Goal: Information Seeking & Learning: Learn about a topic

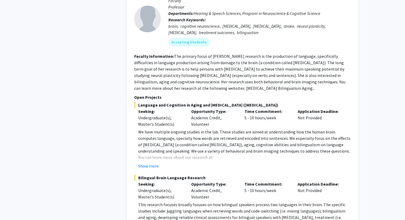
scroll to position [570, 0]
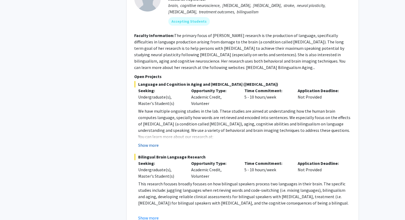
click at [145, 142] on button "Show more" at bounding box center [148, 145] width 21 height 6
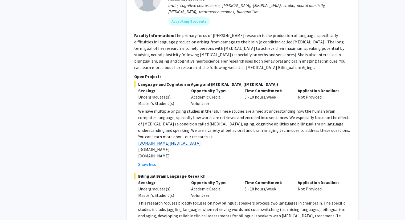
click at [169, 140] on link "[DOMAIN_NAME][MEDICAL_DATA]" at bounding box center [169, 142] width 63 height 5
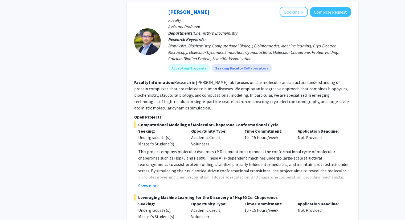
scroll to position [1135, 0]
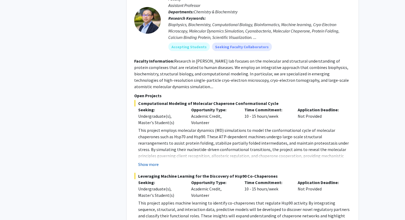
click at [151, 161] on button "Show more" at bounding box center [148, 164] width 21 height 6
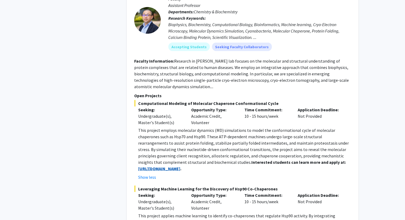
click at [165, 166] on strong "[URL][DOMAIN_NAME]" at bounding box center [159, 168] width 42 height 5
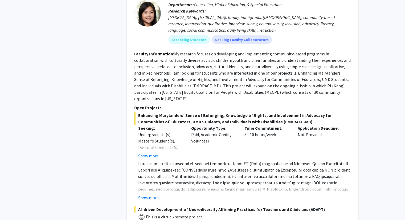
scroll to position [1492, 0]
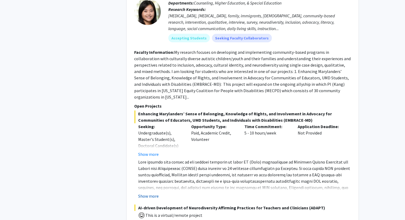
click at [152, 193] on button "Show more" at bounding box center [148, 196] width 21 height 6
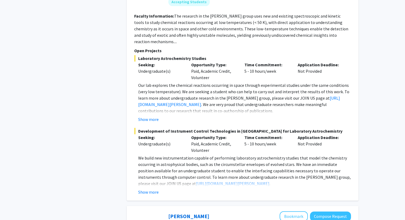
scroll to position [2219, 0]
click at [159, 95] on link "[URL][DOMAIN_NAME][PERSON_NAME]" at bounding box center [239, 101] width 202 height 12
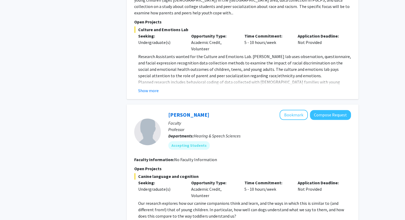
scroll to position [2613, 0]
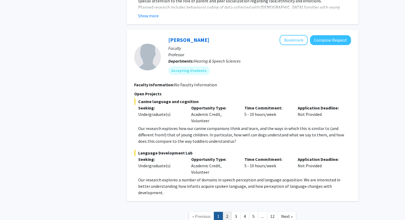
click at [227, 212] on link "2" at bounding box center [227, 216] width 9 height 9
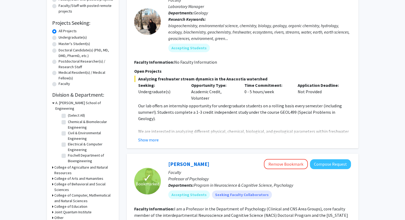
scroll to position [79, 0]
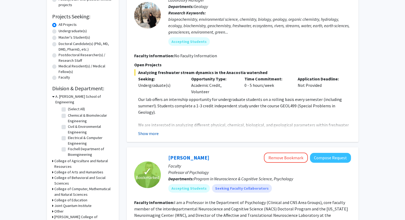
click at [151, 131] on button "Show more" at bounding box center [148, 133] width 21 height 6
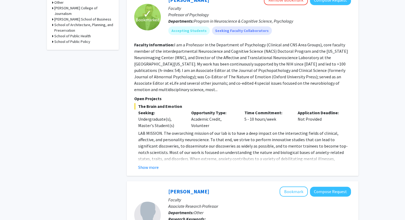
scroll to position [288, 0]
click at [157, 164] on button "Show more" at bounding box center [148, 167] width 21 height 6
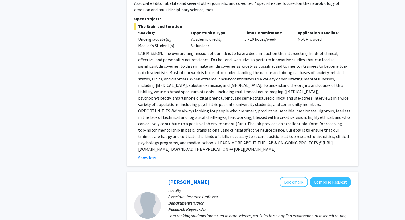
scroll to position [366, 0]
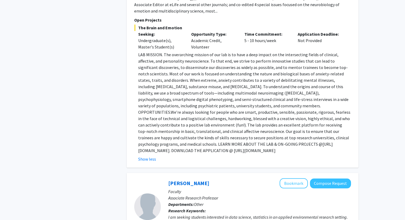
click at [214, 136] on p "LAB MISSION. The overarching mission of our lab is to have a deep impact on the…" at bounding box center [244, 102] width 213 height 102
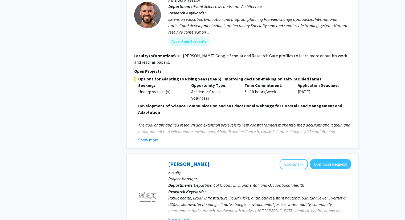
scroll to position [723, 0]
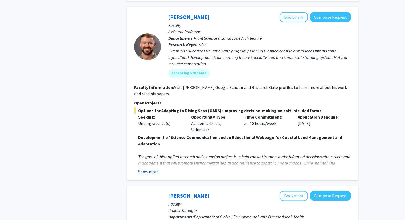
click at [147, 168] on button "Show more" at bounding box center [148, 171] width 21 height 6
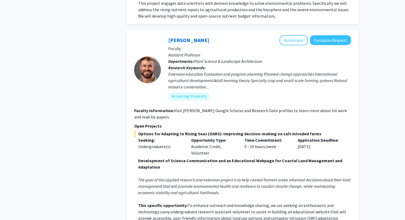
scroll to position [701, 0]
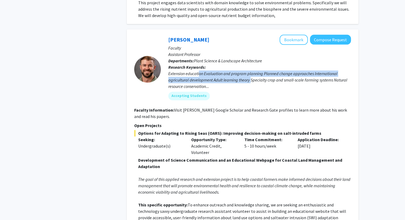
drag, startPoint x: 199, startPoint y: 60, endPoint x: 250, endPoint y: 64, distance: 51.3
click at [250, 70] on div "Extension education Evaluation and program planning Planned change approaches I…" at bounding box center [259, 79] width 183 height 19
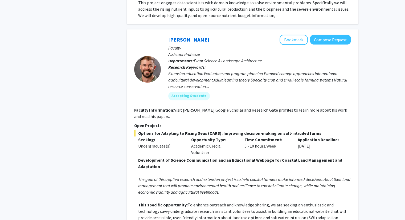
click at [250, 70] on div "Extension education Evaluation and program planning Planned change approaches I…" at bounding box center [259, 79] width 183 height 19
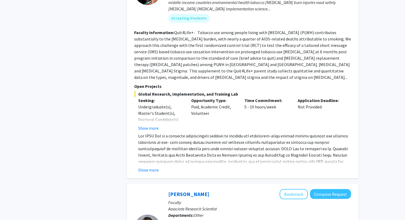
scroll to position [1401, 0]
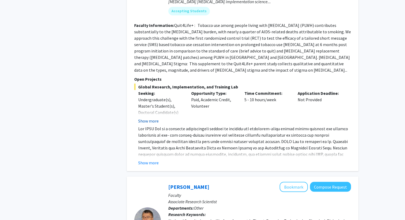
click at [150, 118] on button "Show more" at bounding box center [148, 121] width 21 height 6
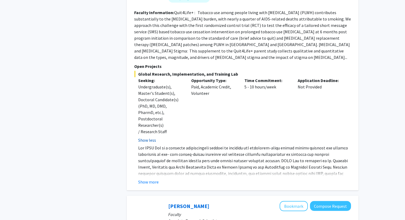
scroll to position [1415, 0]
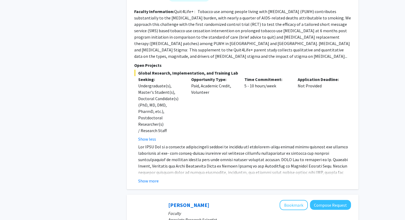
click at [150, 144] on fg-read-more "Show more" at bounding box center [242, 164] width 217 height 41
click at [152, 178] on button "Show more" at bounding box center [148, 181] width 21 height 6
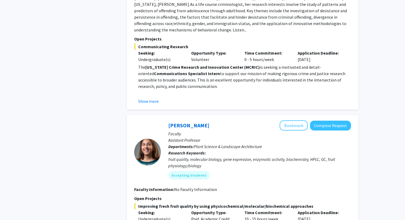
scroll to position [2057, 0]
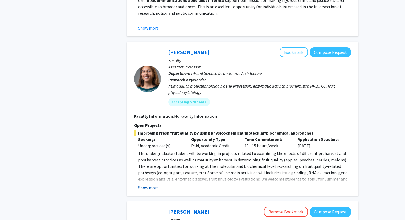
click at [155, 184] on button "Show more" at bounding box center [148, 187] width 21 height 6
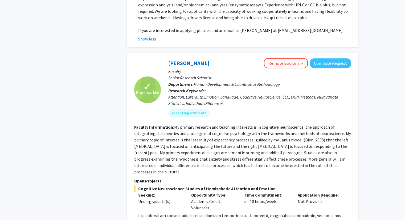
scroll to position [2313, 0]
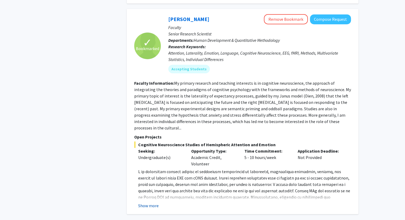
click at [155, 203] on button "Show more" at bounding box center [148, 206] width 21 height 6
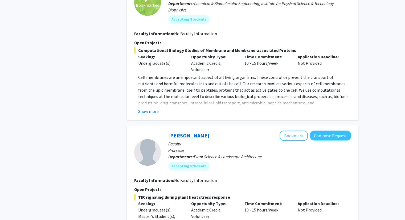
scroll to position [696, 0]
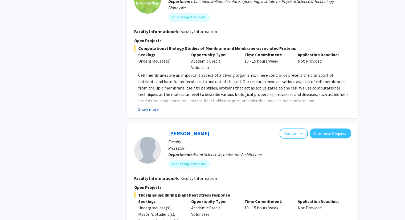
click at [155, 109] on button "Show more" at bounding box center [148, 109] width 21 height 6
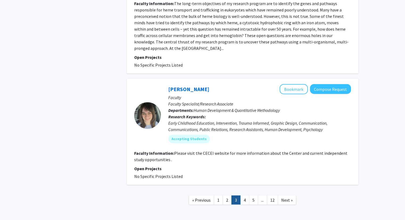
scroll to position [1389, 0]
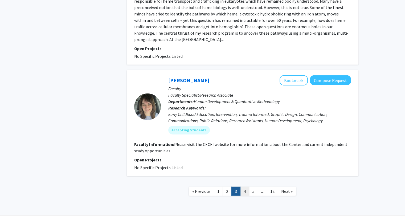
click at [247, 187] on link "4" at bounding box center [244, 191] width 9 height 9
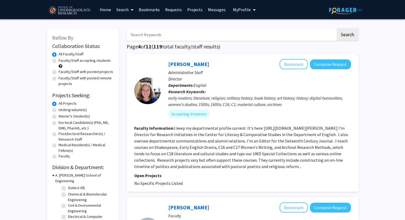
click at [59, 110] on label "Undergraduate(s)" at bounding box center [73, 110] width 28 height 6
click at [59, 110] on input "Undergraduate(s)" at bounding box center [60, 108] width 3 height 3
radio input "true"
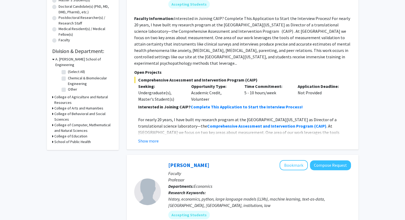
scroll to position [116, 0]
click at [218, 104] on strong "Complete This Application to Start the Interview Process!" at bounding box center [247, 106] width 112 height 5
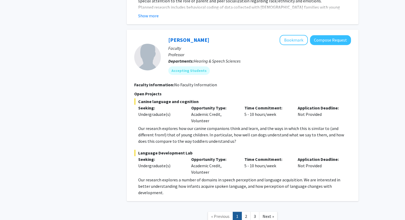
scroll to position [2517, 0]
click at [246, 212] on link "2" at bounding box center [246, 216] width 9 height 9
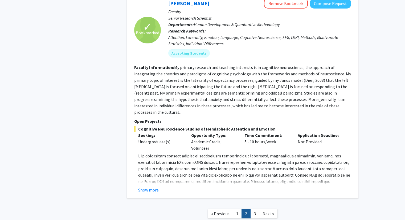
scroll to position [1859, 0]
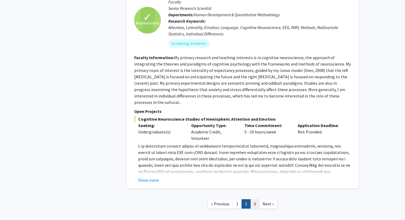
click at [257, 199] on link "3" at bounding box center [254, 203] width 9 height 9
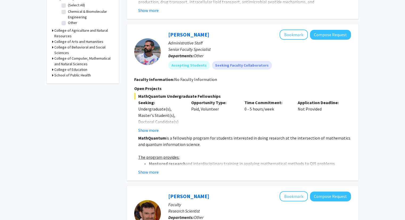
scroll to position [183, 0]
click at [139, 115] on div "Undergraduate(s), Master's Student(s), Doctoral Candidate(s) (PhD, MD, DMD, Pha…" at bounding box center [160, 131] width 45 height 51
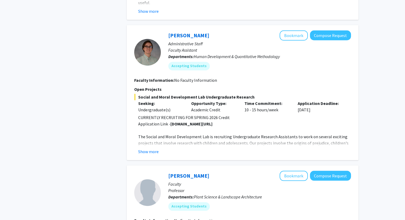
scroll to position [491, 0]
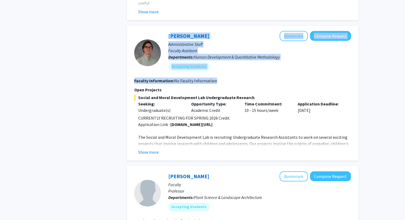
drag, startPoint x: 214, startPoint y: 81, endPoint x: 165, endPoint y: 32, distance: 69.0
click at [165, 32] on fg-search-faculty "[PERSON_NAME] Bookmark Compose Request Administrative Staff Faculty Assistant D…" at bounding box center [242, 93] width 217 height 124
click at [165, 32] on div "[PERSON_NAME] Bookmark Compose Request Administrative Staff Faculty Assistant D…" at bounding box center [256, 53] width 190 height 44
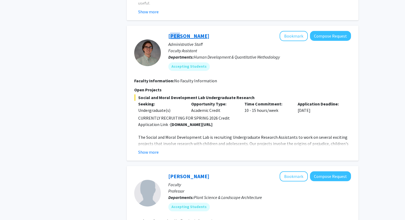
drag, startPoint x: 163, startPoint y: 33, endPoint x: 176, endPoint y: 37, distance: 13.3
click at [176, 37] on div "[PERSON_NAME] Bookmark Compose Request Administrative Staff Faculty Assistant D…" at bounding box center [256, 53] width 190 height 44
click at [223, 39] on div "[PERSON_NAME] Bookmark Compose Request" at bounding box center [259, 36] width 183 height 10
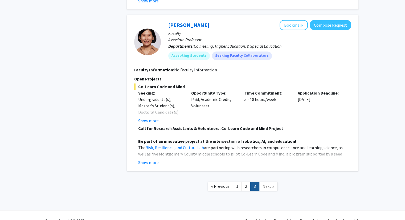
scroll to position [813, 0]
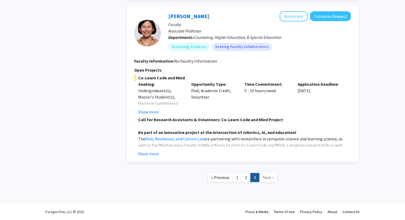
click at [153, 111] on button "Show more" at bounding box center [148, 112] width 21 height 6
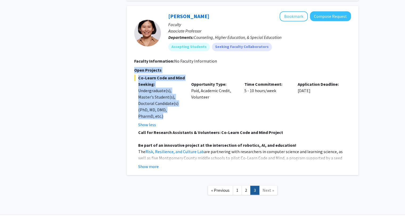
drag, startPoint x: 146, startPoint y: 116, endPoint x: 128, endPoint y: 70, distance: 50.0
click at [128, 70] on div "[PERSON_NAME] Bookmark Compose Request Faculty Associate Professor Departments:…" at bounding box center [243, 90] width 232 height 169
click at [147, 81] on p "Seeking:" at bounding box center [160, 84] width 45 height 6
drag, startPoint x: 134, startPoint y: 68, endPoint x: 174, endPoint y: 123, distance: 67.6
click at [174, 123] on div "[PERSON_NAME] Bookmark Compose Request Faculty Associate Professor Departments:…" at bounding box center [243, 90] width 232 height 169
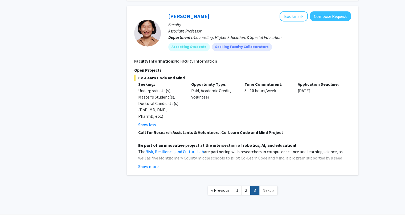
click at [174, 123] on div "Show less" at bounding box center [160, 125] width 45 height 6
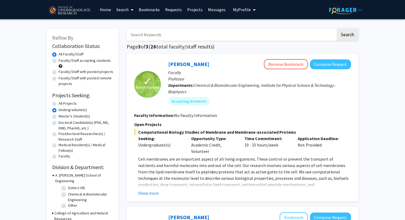
scroll to position [0, 0]
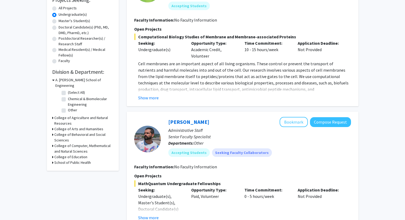
click at [68, 96] on label "Chemical & Biomolecular Engineering" at bounding box center [90, 101] width 44 height 11
click at [68, 96] on input "Chemical & Biomolecular Engineering" at bounding box center [69, 97] width 3 height 3
checkbox input "true"
